Goal: Use online tool/utility: Utilize a website feature to perform a specific function

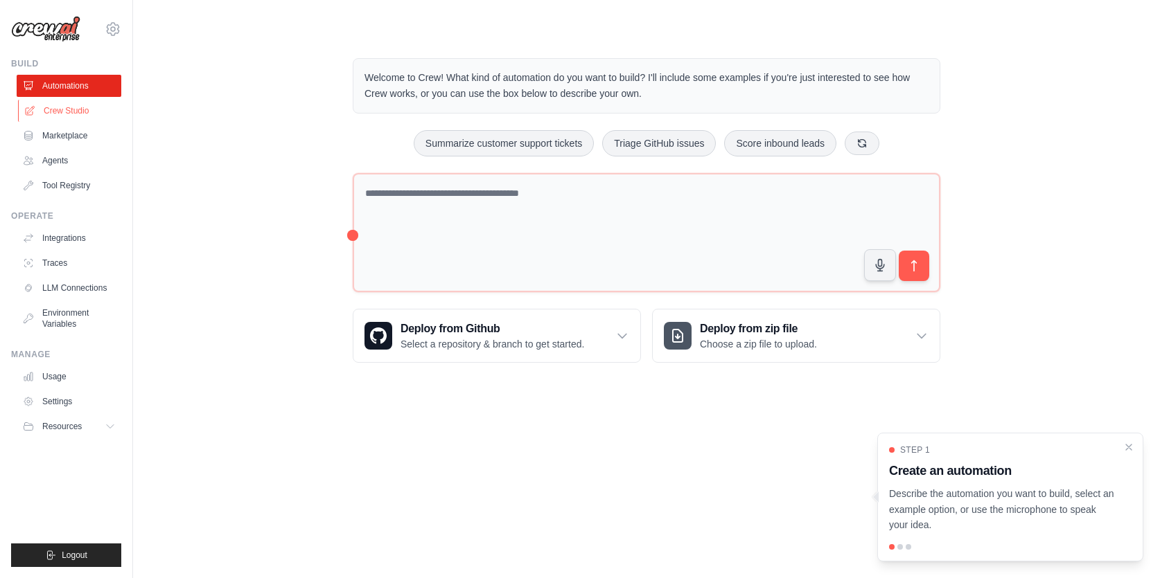
click at [71, 110] on link "Crew Studio" at bounding box center [70, 111] width 105 height 22
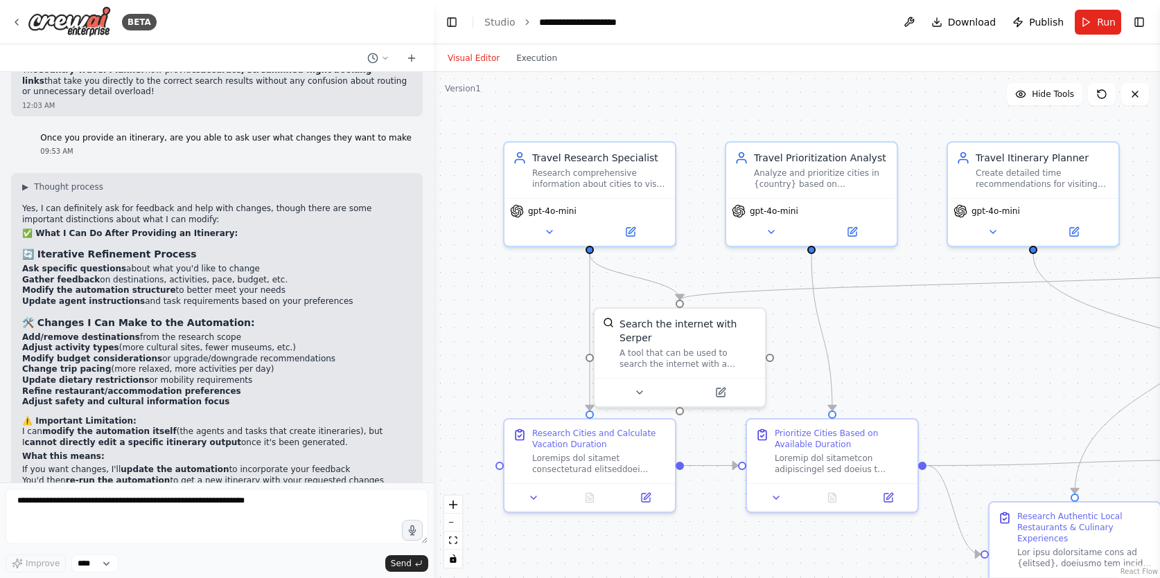
scroll to position [32693, 0]
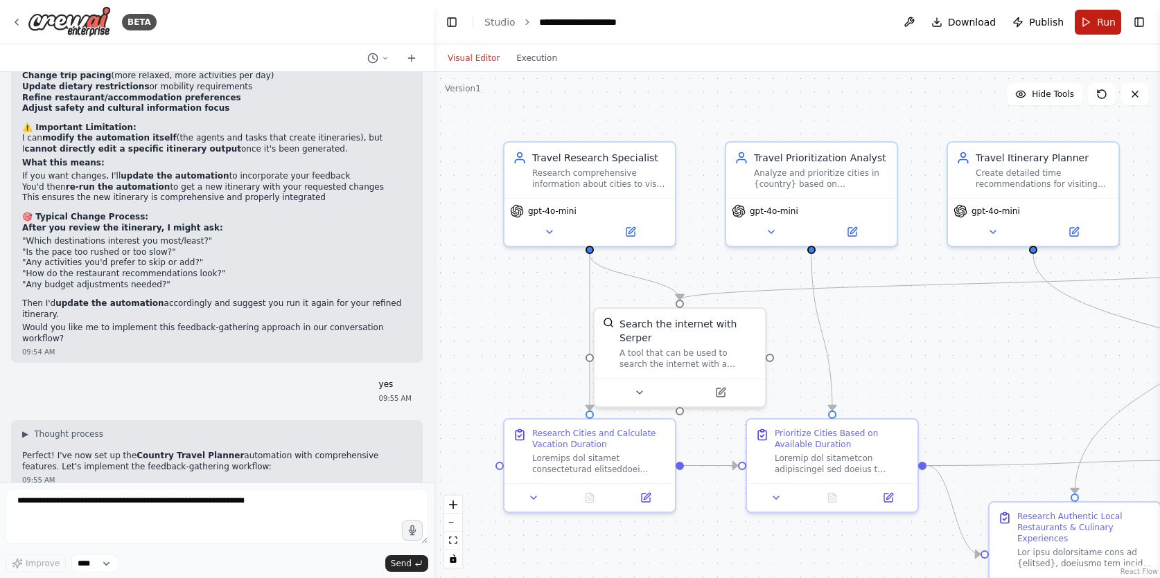
click at [1094, 23] on button "Run" at bounding box center [1098, 22] width 46 height 25
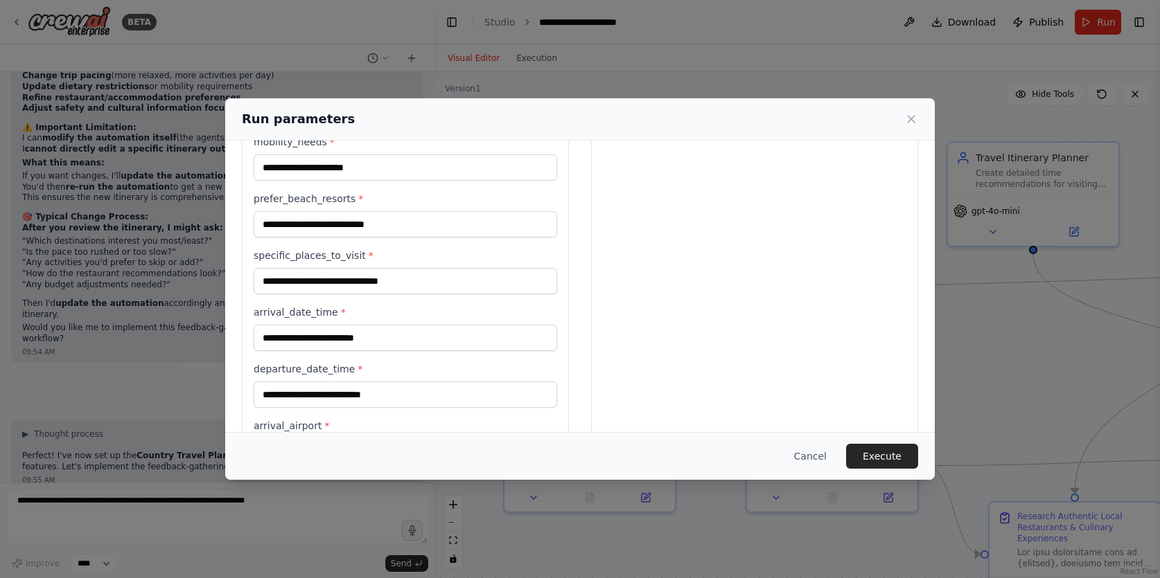
scroll to position [326, 0]
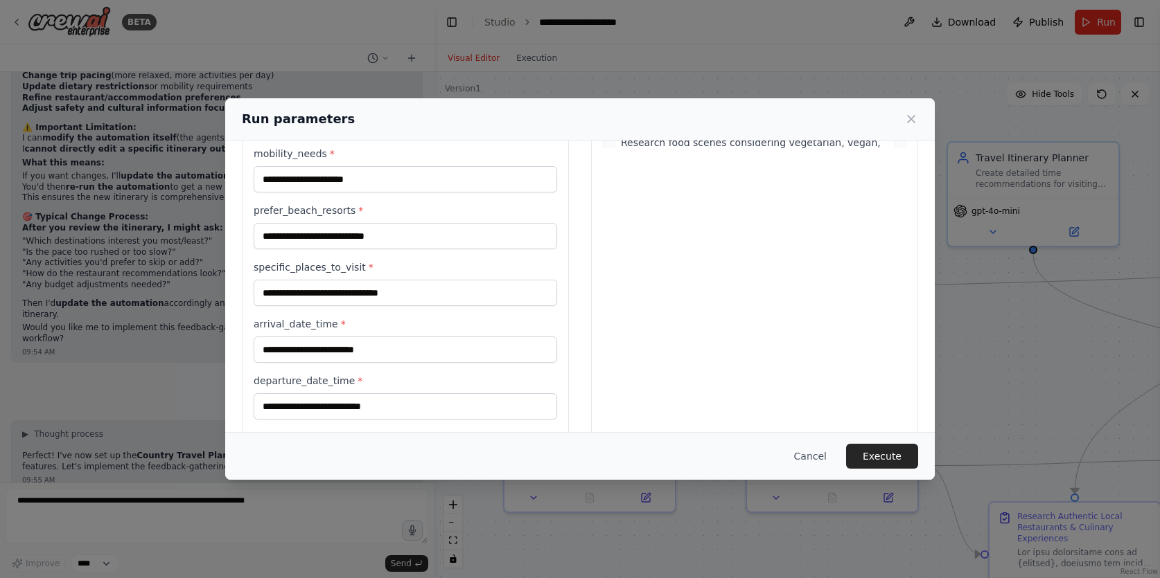
click at [292, 265] on label "specific_places_to_visit *" at bounding box center [405, 267] width 303 height 14
click at [292, 280] on input "specific_places_to_visit *" at bounding box center [405, 293] width 303 height 26
type textarea "**********"
click at [292, 265] on label "specific_places_to_visit *" at bounding box center [405, 267] width 303 height 14
click at [292, 280] on input "specific_places_to_visit *" at bounding box center [405, 293] width 303 height 26
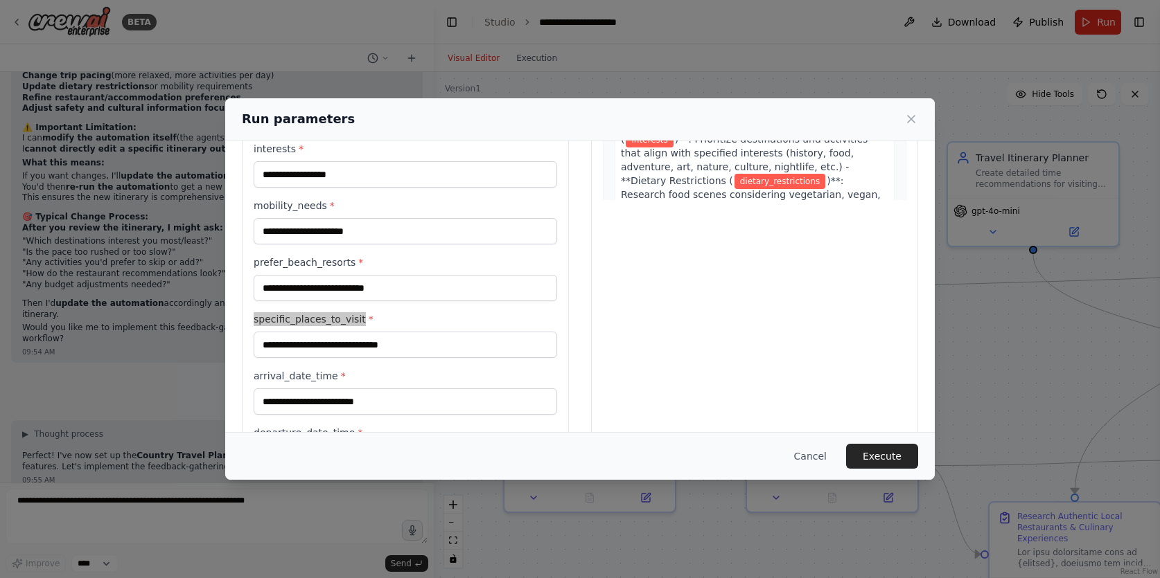
scroll to position [238, 0]
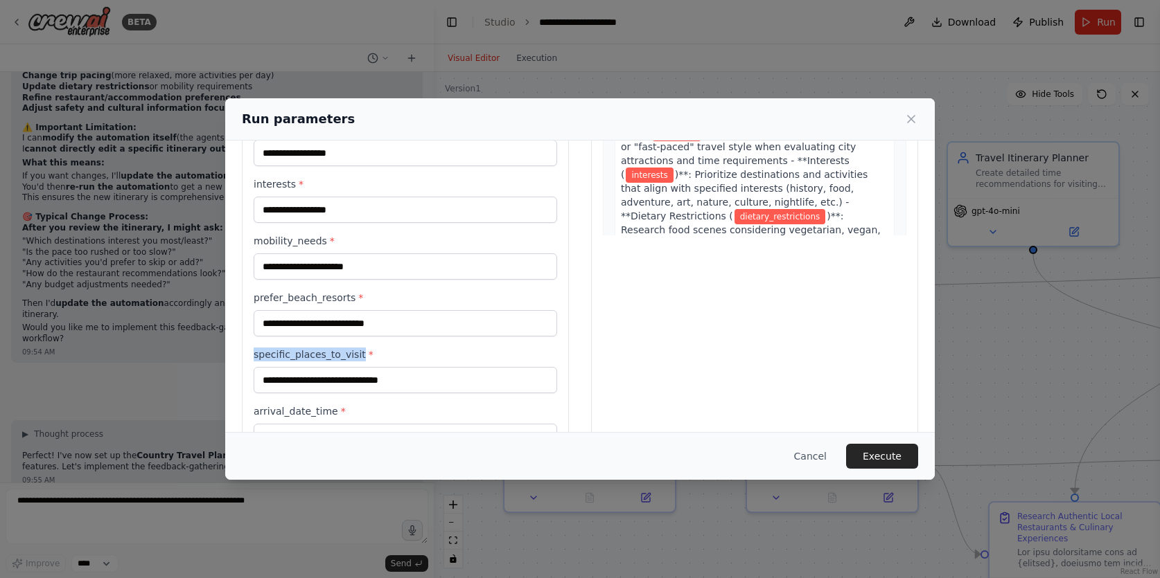
click at [288, 238] on label "mobility_needs *" at bounding box center [405, 241] width 303 height 14
click at [288, 254] on input "mobility_needs *" at bounding box center [405, 267] width 303 height 26
click at [288, 238] on label "mobility_needs *" at bounding box center [405, 241] width 303 height 14
click at [288, 254] on input "mobility_needs *" at bounding box center [405, 267] width 303 height 26
copy label "mobility_needs"
